Goal: Use online tool/utility: Utilize a website feature to perform a specific function

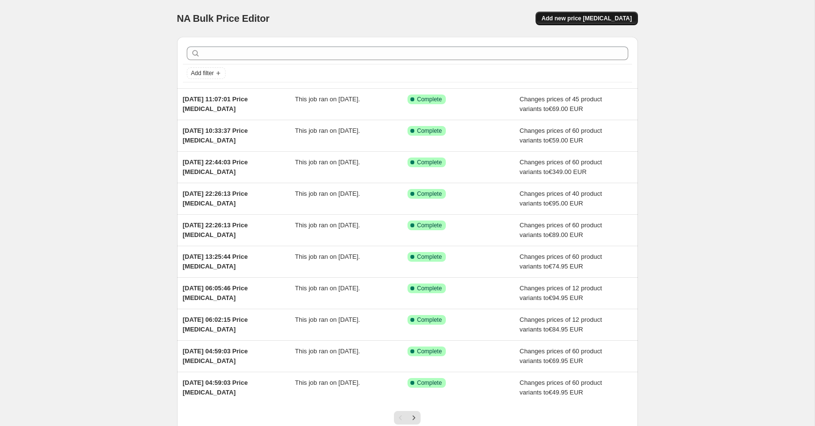
click at [577, 18] on span "Add new price [MEDICAL_DATA]" at bounding box center [586, 19] width 90 height 8
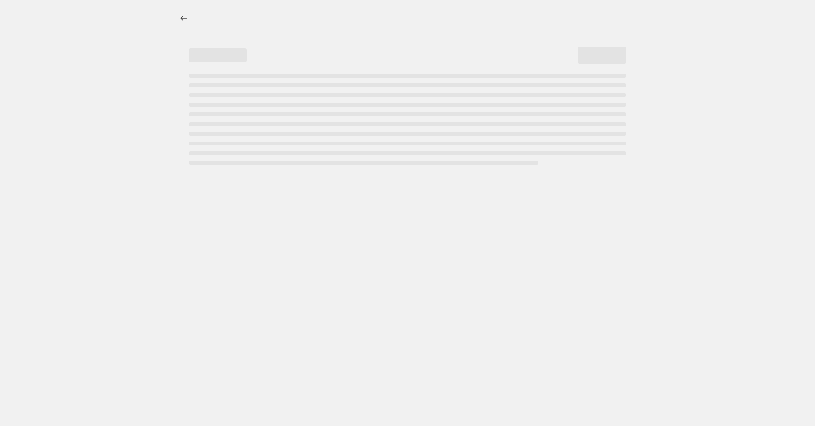
select select "percentage"
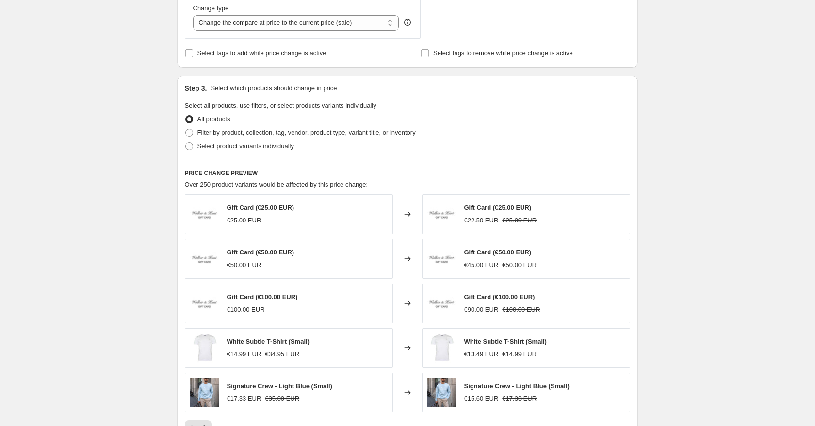
scroll to position [410, 0]
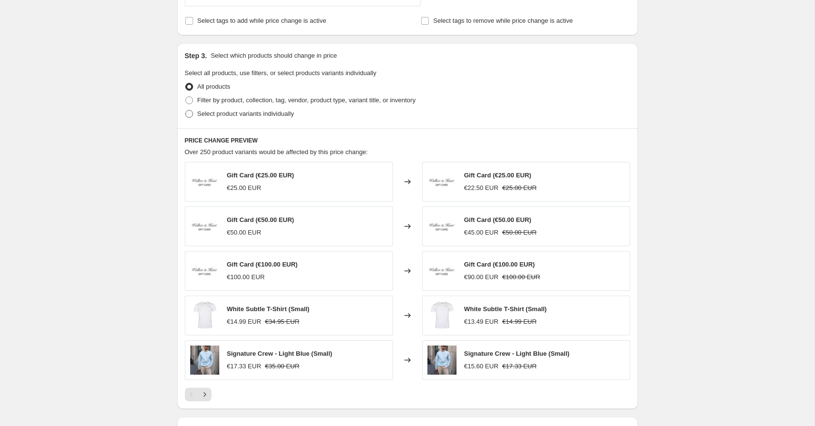
click at [187, 113] on span at bounding box center [189, 114] width 8 height 8
click at [186, 111] on input "Select product variants individually" at bounding box center [185, 110] width 0 height 0
radio input "true"
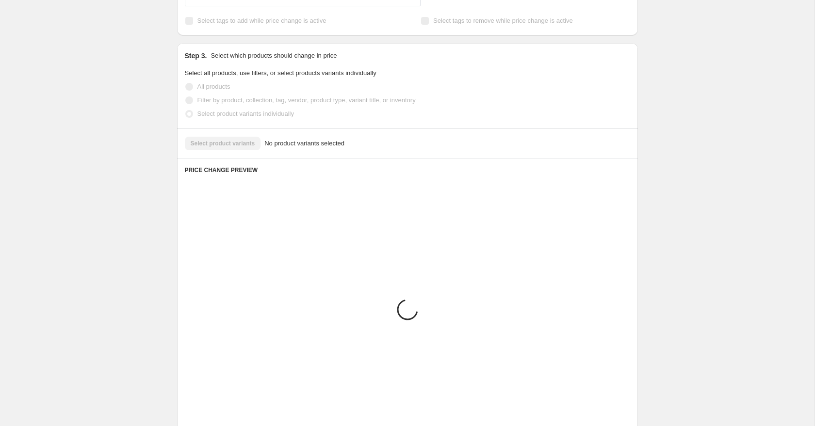
scroll to position [383, 0]
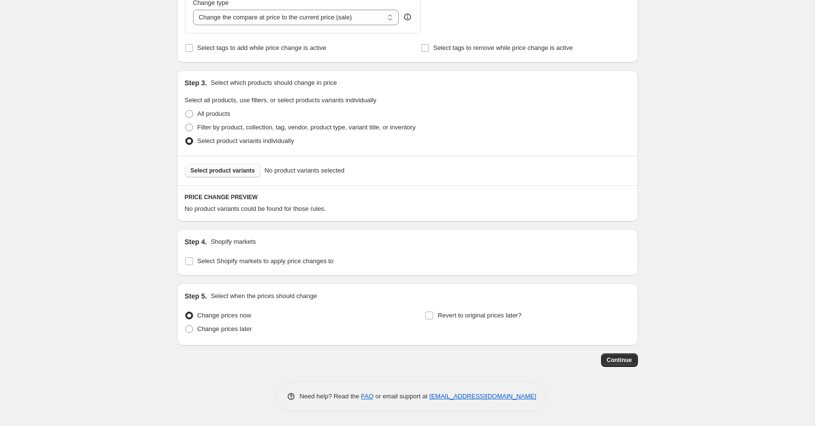
click at [222, 170] on span "Select product variants" at bounding box center [223, 171] width 64 height 8
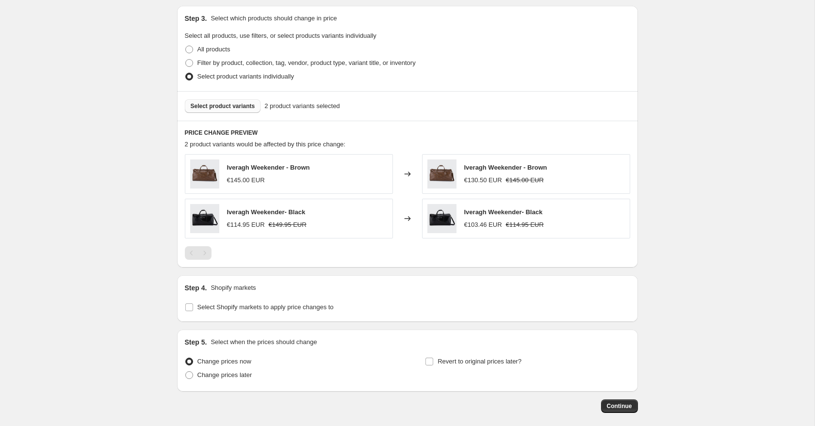
scroll to position [451, 0]
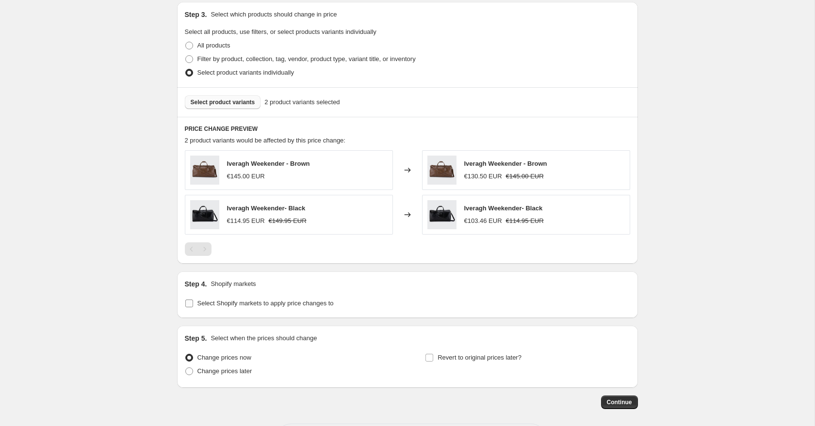
click at [194, 305] on label "Select Shopify markets to apply price changes to" at bounding box center [259, 304] width 149 height 14
click at [193, 305] on input "Select Shopify markets to apply price changes to" at bounding box center [189, 304] width 8 height 8
checkbox input "true"
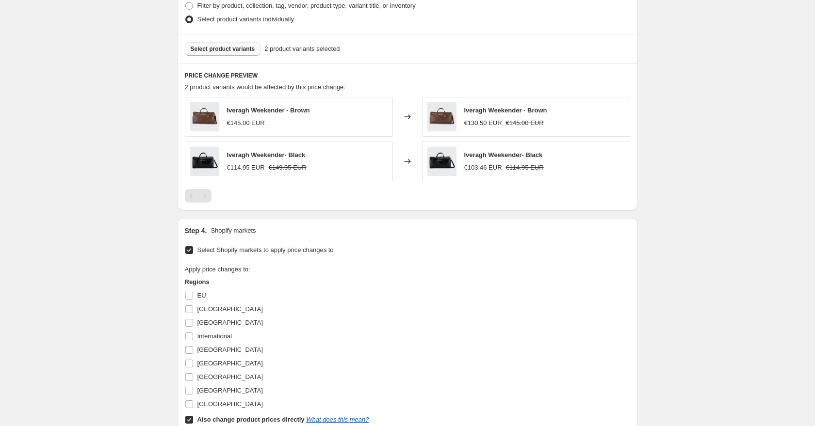
scroll to position [523, 0]
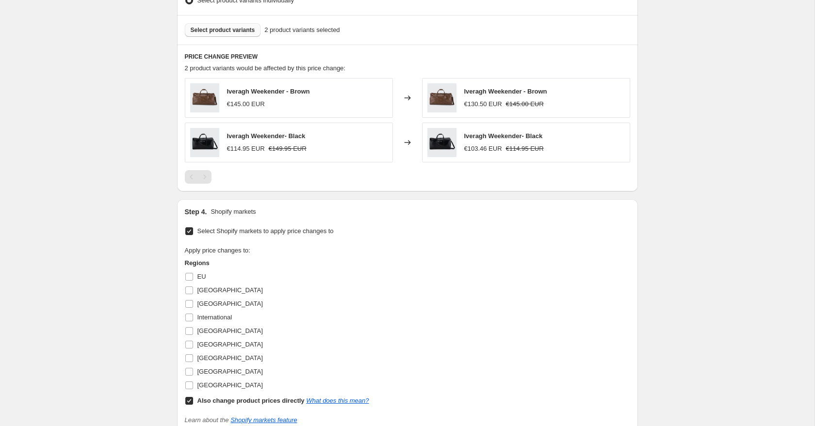
click at [190, 397] on input "Also change product prices directly What does this mean?" at bounding box center [189, 401] width 8 height 8
checkbox input "false"
click at [188, 327] on input "[GEOGRAPHIC_DATA]" at bounding box center [189, 331] width 8 height 8
checkbox input "true"
